Goal: Task Accomplishment & Management: Manage account settings

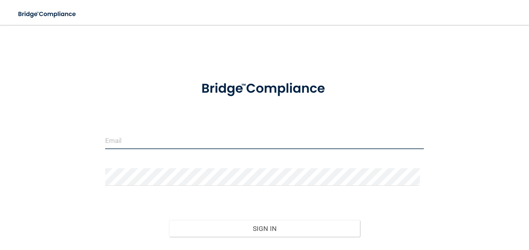
click at [205, 143] on input "email" at bounding box center [264, 141] width 319 height 18
type input "[EMAIL_ADDRESS][DOMAIN_NAME]"
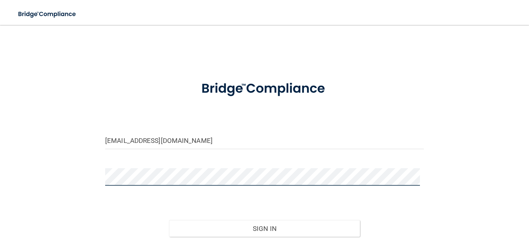
click at [169, 220] on button "Sign In" at bounding box center [264, 228] width 191 height 17
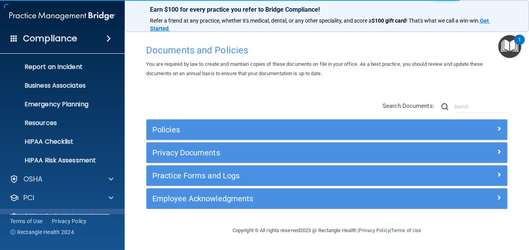
scroll to position [73, 0]
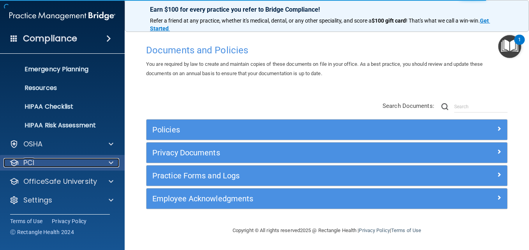
click at [52, 162] on div "PCI" at bounding box center [52, 162] width 97 height 9
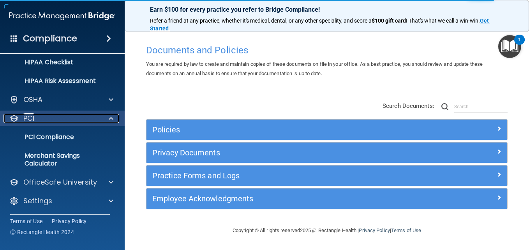
scroll to position [118, 0]
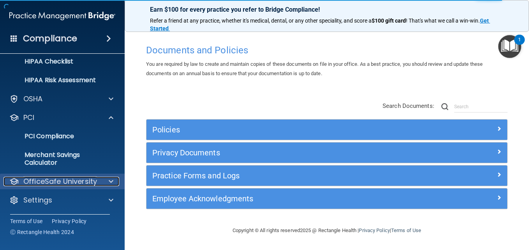
click at [90, 180] on p "OfficeSafe University" at bounding box center [60, 181] width 74 height 9
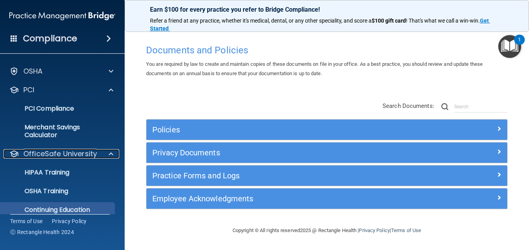
scroll to position [174, 0]
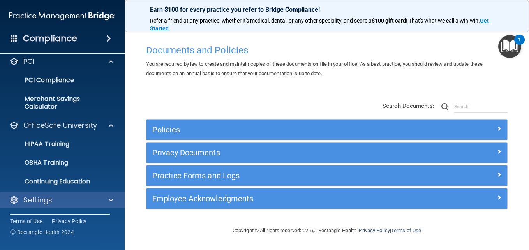
click at [65, 194] on div "Settings" at bounding box center [62, 200] width 125 height 16
click at [111, 200] on span at bounding box center [111, 200] width 5 height 9
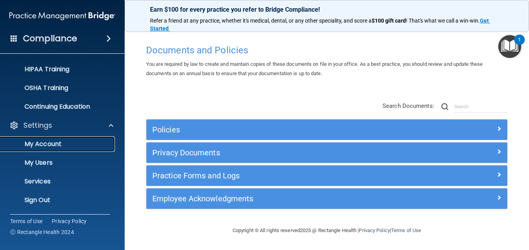
click at [55, 136] on link "My Account" at bounding box center [53, 144] width 123 height 16
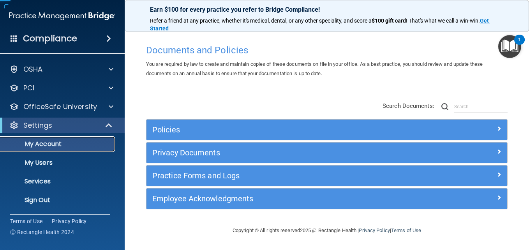
scroll to position [17, 0]
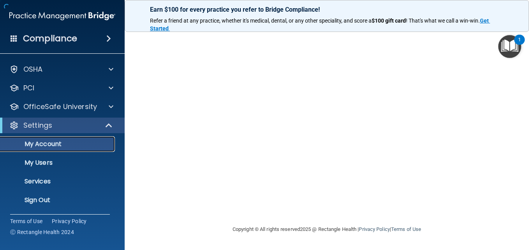
click at [55, 148] on p "My Account" at bounding box center [58, 144] width 106 height 8
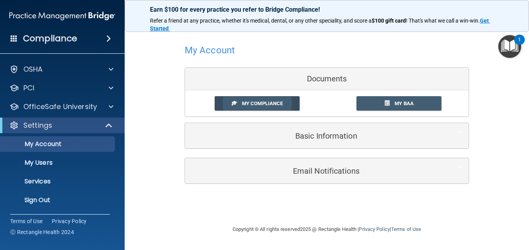
click at [290, 103] on link "My Compliance" at bounding box center [257, 103] width 85 height 14
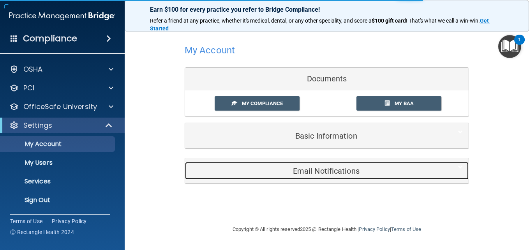
click at [341, 171] on h5 "Email Notifications" at bounding box center [315, 171] width 248 height 9
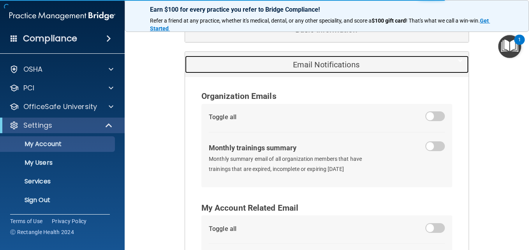
scroll to position [182, 0]
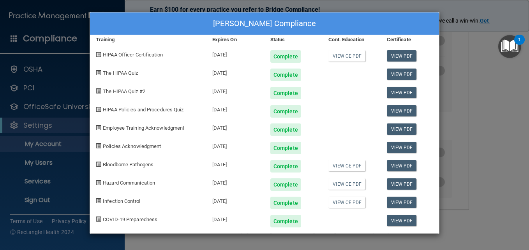
click at [491, 26] on div "[PERSON_NAME] Compliance Training Expires On Status Cont. Education Certificate…" at bounding box center [264, 125] width 529 height 250
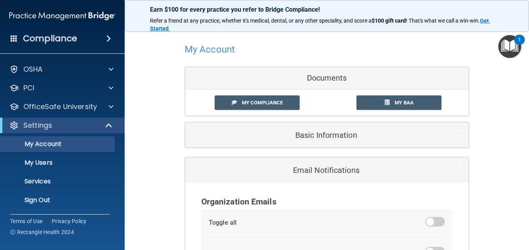
scroll to position [0, 0]
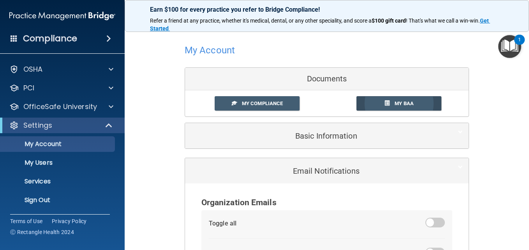
click at [407, 98] on link "My BAA" at bounding box center [399, 103] width 85 height 14
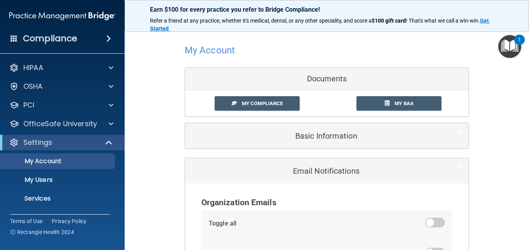
scroll to position [182, 0]
